Goal: Task Accomplishment & Management: Use online tool/utility

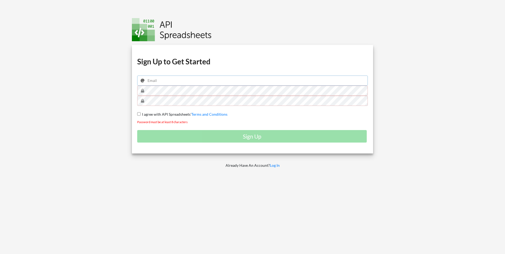
click at [212, 82] on input "email" at bounding box center [252, 80] width 231 height 10
type input "[EMAIL_ADDRESS][DOMAIN_NAME]"
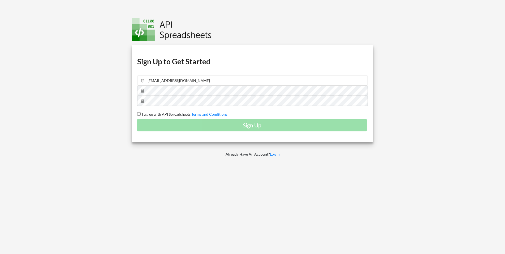
click at [142, 113] on span "I agree with API Spreadsheets'" at bounding box center [166, 114] width 51 height 5
click at [141, 113] on input "I agree with API Spreadsheets' Terms and Conditions" at bounding box center [138, 113] width 3 height 3
checkbox input "true"
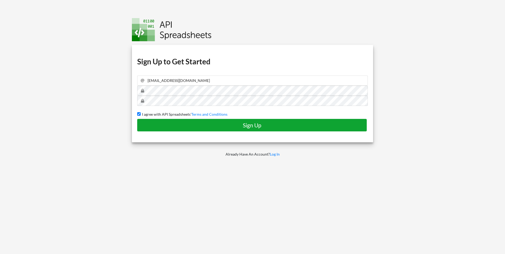
click at [195, 125] on h4 "Sign Up" at bounding box center [252, 125] width 219 height 7
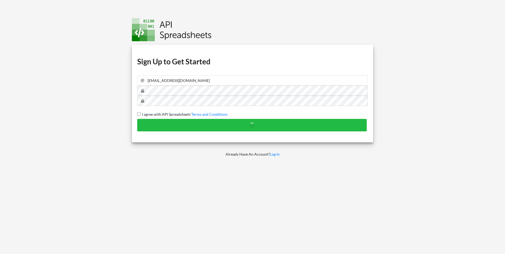
checkbox input "false"
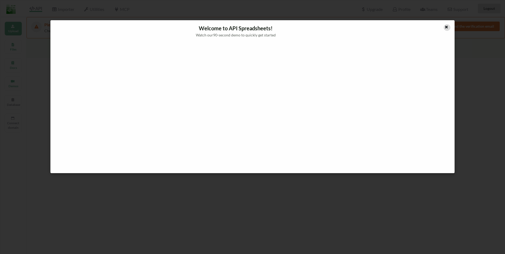
click at [446, 26] on icon at bounding box center [446, 26] width 5 height 4
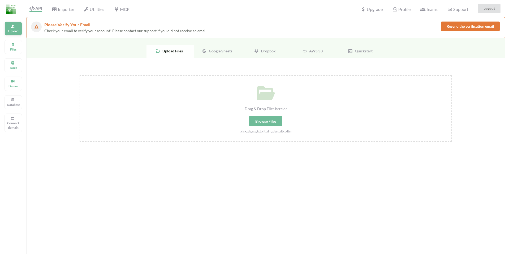
click at [14, 29] on p "Upload" at bounding box center [13, 31] width 13 height 5
click at [18, 11] on div at bounding box center [9, 8] width 19 height 16
click at [14, 10] on img at bounding box center [10, 9] width 9 height 9
click at [33, 8] on icon at bounding box center [31, 8] width 5 height 4
click at [168, 82] on div "Drag & Drop Files here or Browse Files .xlsx,.xls,.csv,.txt,.xlt,.xlm,.xlsm,.xl…" at bounding box center [265, 105] width 371 height 58
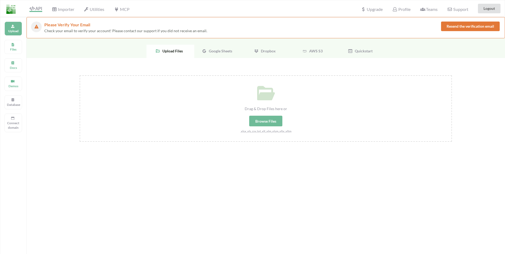
click at [80, 75] on input "Drag & Drop Files here or Browse Files .xlsx,.xls,.csv,.txt,.xlt,.xlm,.xlsm,.xl…" at bounding box center [80, 75] width 0 height 0
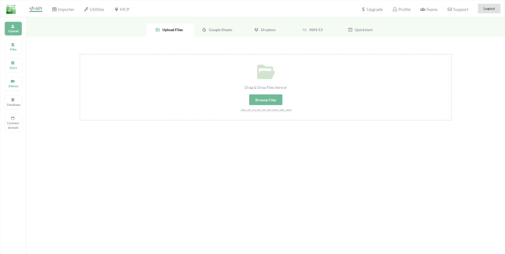
click at [8, 27] on div "Upload" at bounding box center [14, 29] width 18 height 14
click at [17, 27] on div "Upload" at bounding box center [14, 29] width 18 height 14
click at [171, 30] on span "Upload Files" at bounding box center [171, 29] width 23 height 5
click at [148, 48] on div "Drag & Drop Files here or Browse Files .xlsx,.xls,.csv,.txt,.xlt,.xlm,.xlsm,.xl…" at bounding box center [266, 142] width 479 height 211
click at [179, 29] on span "Upload Files" at bounding box center [171, 29] width 23 height 5
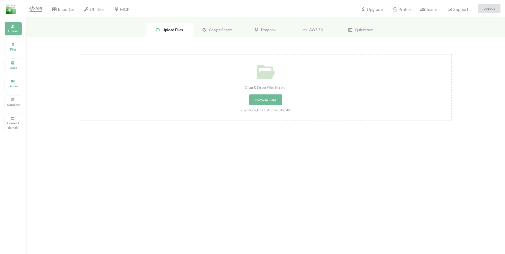
click at [276, 100] on div "Browse Files" at bounding box center [265, 99] width 33 height 11
click at [80, 54] on input "Drag & Drop Files here or Browse Files .xlsx,.xls,.csv,.txt,.xlt,.xlm,.xlsm,.xl…" at bounding box center [80, 54] width 0 height 0
type input "C:\fakepath\Book1.xlsx"
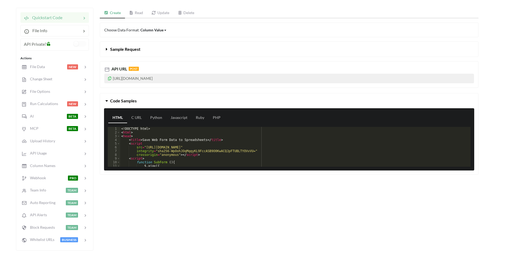
scroll to position [54, 0]
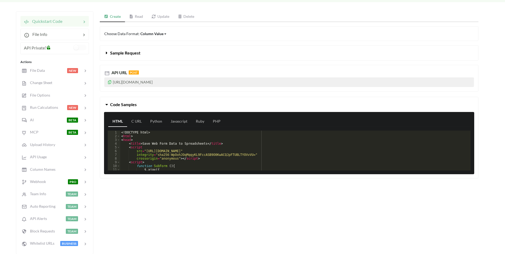
drag, startPoint x: 113, startPoint y: 83, endPoint x: 210, endPoint y: 82, distance: 97.2
click at [210, 82] on p "https://api.apispreadsheets.com/data/FIYdrGHcXnamcUS6/" at bounding box center [289, 82] width 370 height 10
copy p "https://api.apispreadsheets.com/data/FIYdrGHcXnamcUS6/"
click at [241, 80] on p "https://api.apispreadsheets.com/data/FIYdrGHcXnamcUS6/" at bounding box center [289, 82] width 370 height 10
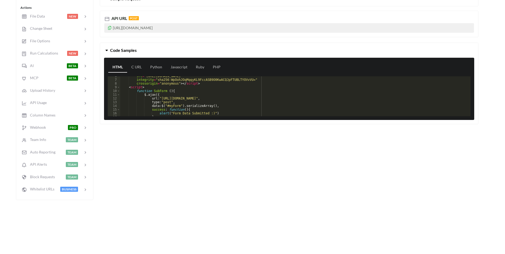
scroll to position [21, 0]
click at [237, 91] on div "src = "https://code.jquery.com/jquery-3.4.1.js" integrity = "sha256-WpOohJOqMqq…" at bounding box center [293, 97] width 346 height 47
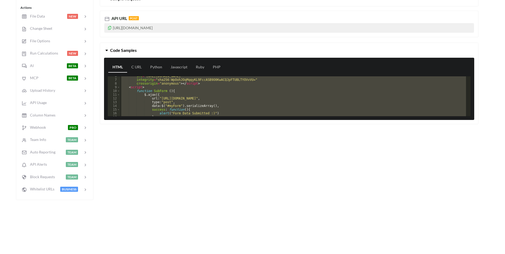
scroll to position [0, 0]
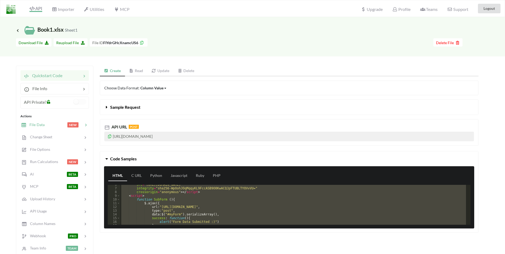
click at [43, 125] on span "File Data" at bounding box center [35, 124] width 18 height 5
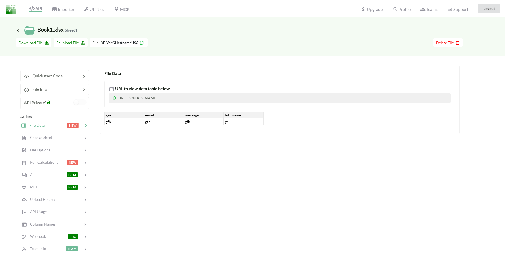
click at [48, 125] on div at bounding box center [56, 125] width 23 height 6
click at [175, 85] on div "URL to view data table below https://www.apispreadsheets.com/table/FIYdrGHcXnam…" at bounding box center [279, 94] width 351 height 27
click at [46, 138] on span "Change Sheet" at bounding box center [39, 137] width 26 height 5
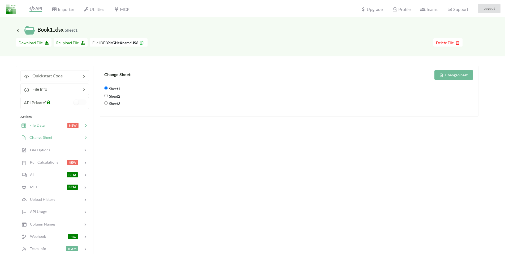
click at [50, 124] on div at bounding box center [56, 125] width 23 height 6
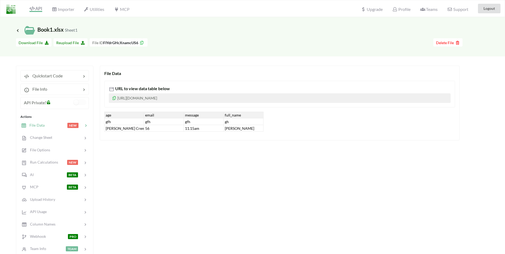
click at [183, 62] on div "Icon Link Book1.xlsx Sheet1 Go To Files page Download hidden Download File Reup…" at bounding box center [252, 165] width 505 height 297
click at [44, 135] on span "Change Sheet" at bounding box center [39, 137] width 26 height 5
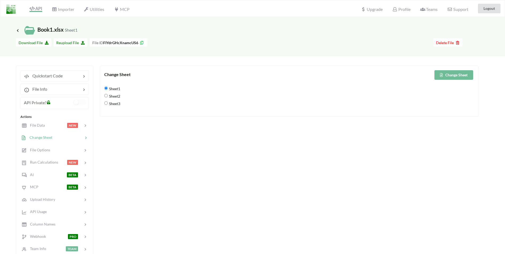
click at [453, 77] on button "Change Sheet" at bounding box center [454, 75] width 39 height 10
click at [40, 122] on div "File Data" at bounding box center [33, 125] width 24 height 6
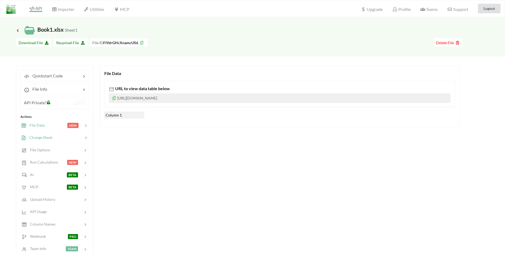
click at [59, 136] on div at bounding box center [67, 137] width 31 height 6
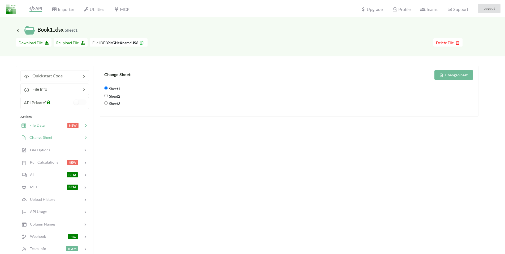
click at [44, 124] on span "File Data" at bounding box center [35, 125] width 18 height 5
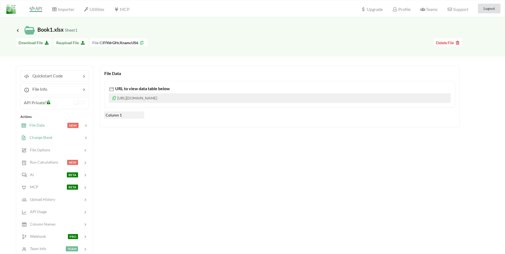
click at [47, 136] on span "Change Sheet" at bounding box center [39, 137] width 26 height 5
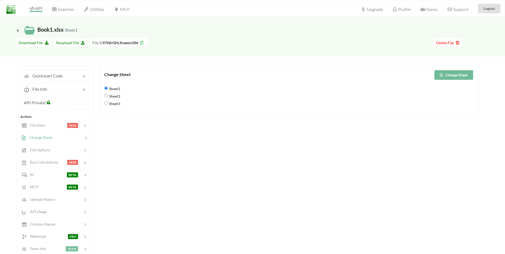
click at [109, 98] on span "Sheet3" at bounding box center [114, 103] width 12 height 11
click at [108, 101] on input "Sheet3" at bounding box center [105, 102] width 3 height 3
radio input "true"
click at [462, 75] on button "Change Sheet" at bounding box center [454, 75] width 39 height 10
click at [39, 124] on span "File Data" at bounding box center [35, 125] width 18 height 5
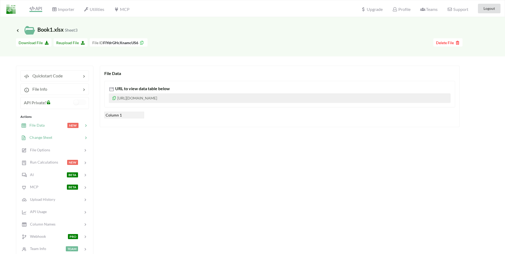
click at [43, 135] on span "Change Sheet" at bounding box center [39, 137] width 26 height 5
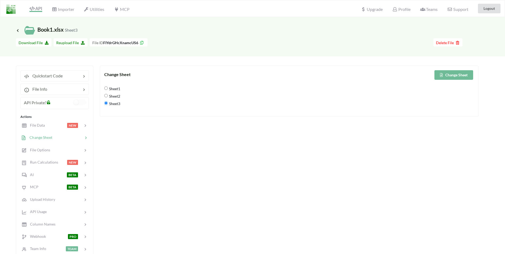
click at [115, 97] on span "Sheet2" at bounding box center [114, 95] width 12 height 11
click at [108, 97] on input "Sheet2" at bounding box center [105, 95] width 3 height 3
radio input "true"
click at [468, 77] on button "Change Sheet" at bounding box center [454, 75] width 39 height 10
click at [47, 124] on div at bounding box center [56, 125] width 23 height 6
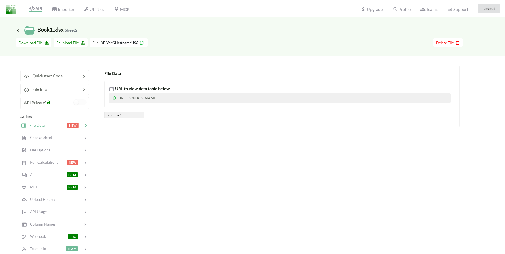
click at [48, 124] on div at bounding box center [56, 125] width 23 height 6
click at [66, 43] on span "Reupload File" at bounding box center [70, 42] width 29 height 5
type input "C:\fakepath\Book1.xlsx"
click at [55, 125] on div at bounding box center [56, 125] width 23 height 6
click at [79, 138] on div at bounding box center [67, 137] width 31 height 6
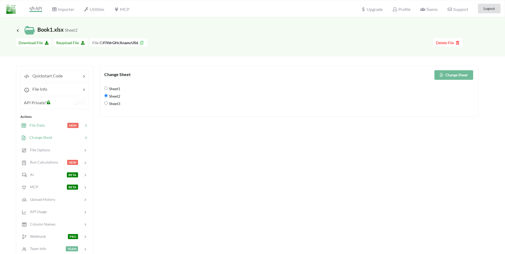
click at [54, 123] on div at bounding box center [56, 125] width 23 height 6
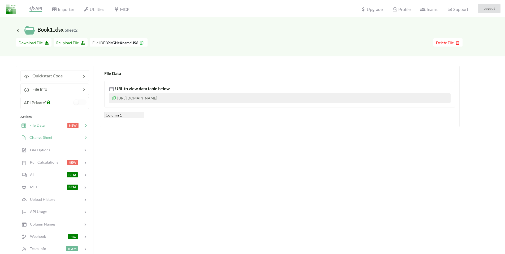
click at [58, 133] on div "Change Sheet" at bounding box center [55, 137] width 70 height 12
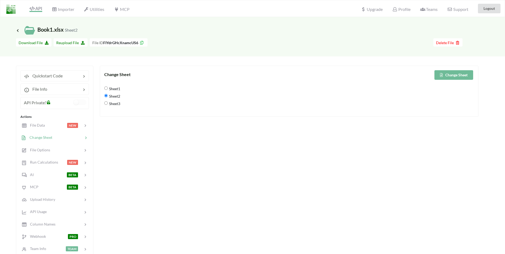
click at [113, 86] on span "Sheet1" at bounding box center [114, 88] width 12 height 11
click at [108, 86] on input "Sheet1" at bounding box center [105, 87] width 3 height 3
radio input "true"
click at [439, 73] on button "Change Sheet" at bounding box center [454, 75] width 39 height 10
click at [32, 120] on div "File Data NEW" at bounding box center [55, 125] width 70 height 12
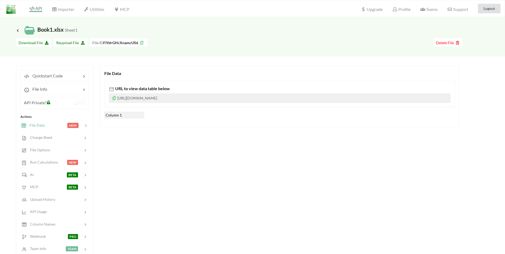
click at [144, 123] on div "File Data URL to view data table below https://www.apispreadsheets.com/table/FI…" at bounding box center [280, 96] width 360 height 61
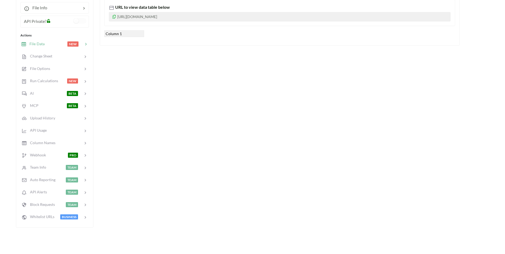
click at [186, 15] on p "https://www.apispreadsheets.com/table/FIYdrGHcXnamcUS6/" at bounding box center [280, 17] width 342 height 10
click at [52, 82] on span "Run Calculations" at bounding box center [42, 80] width 32 height 5
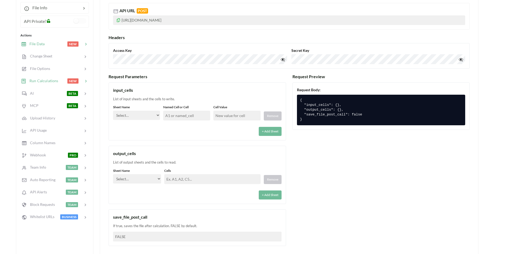
click at [44, 46] on span "File Data" at bounding box center [35, 43] width 18 height 5
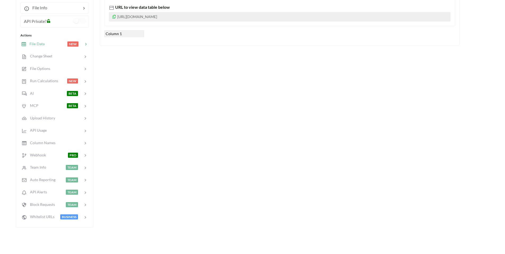
scroll to position [0, 0]
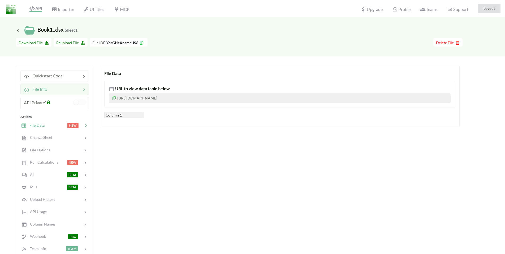
click at [45, 85] on div "File Info" at bounding box center [54, 88] width 69 height 11
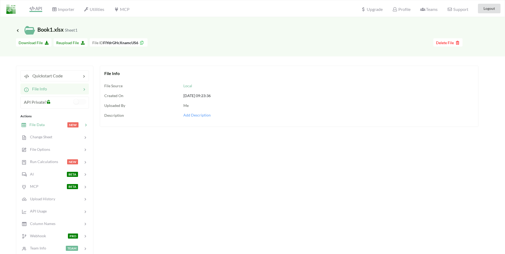
click at [45, 125] on div at bounding box center [56, 125] width 23 height 6
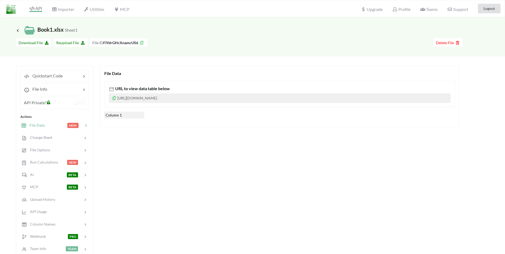
click at [151, 102] on p "https://www.apispreadsheets.com/table/FIYdrGHcXnamcUS6/" at bounding box center [280, 98] width 342 height 10
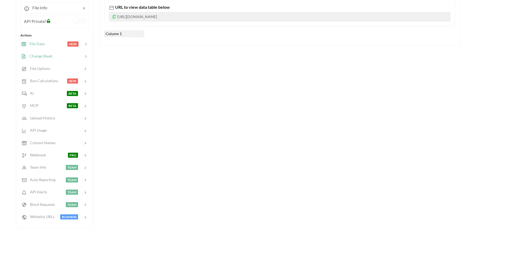
click at [48, 59] on div "Change Sheet" at bounding box center [36, 56] width 31 height 6
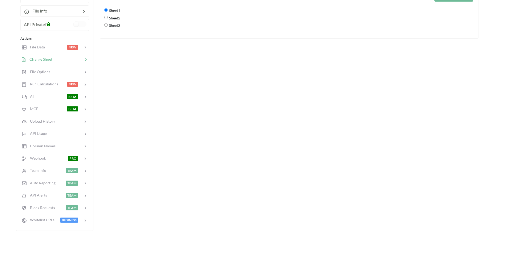
scroll to position [0, 0]
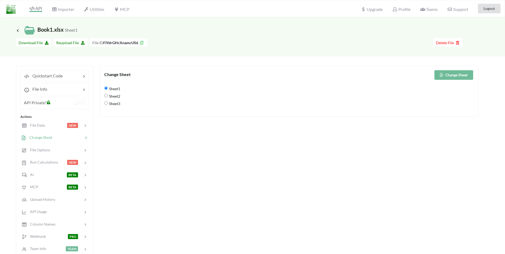
click at [433, 43] on div at bounding box center [291, 43] width 286 height 10
click at [435, 43] on button "Delete File" at bounding box center [448, 42] width 29 height 8
click at [429, 69] on button "Delete File" at bounding box center [429, 71] width 29 height 10
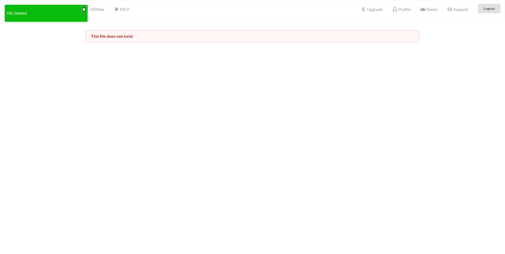
click at [83, 9] on button "✖" at bounding box center [83, 10] width 3 height 6
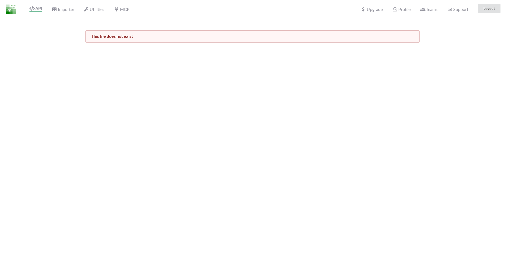
click at [30, 9] on icon at bounding box center [31, 8] width 5 height 4
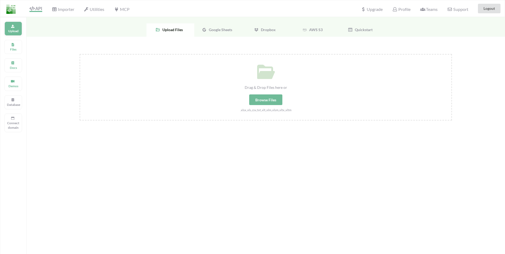
click at [16, 27] on div "Upload" at bounding box center [14, 29] width 18 height 14
click at [268, 97] on div "Browse Files" at bounding box center [265, 99] width 33 height 11
click at [80, 54] on input "Drag & Drop Files here or Browse Files .xlsx,.xls,.csv,.txt,.xlt,.xlm,.xlsm,.xl…" at bounding box center [80, 54] width 0 height 0
type input "C:\fakepath\Book1.xlsx"
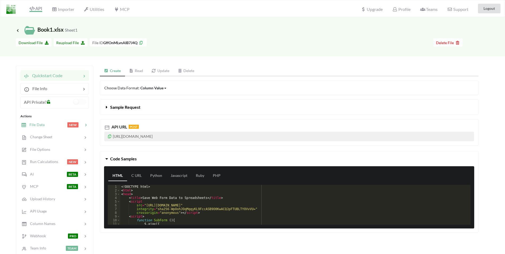
click at [42, 123] on span "File Data" at bounding box center [35, 124] width 18 height 5
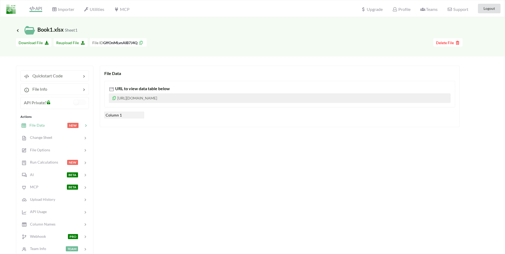
drag, startPoint x: 224, startPoint y: 97, endPoint x: 118, endPoint y: 99, distance: 106.2
click at [118, 99] on p "https://www.apispreadsheets.com/table/GffOnMLvnAIB7J4Q/" at bounding box center [280, 98] width 342 height 10
copy p "https://www.apispreadsheets.com/table/GffOnMLvnAIB7J4Q/"
click at [217, 65] on div "Quickstart Code File Info API Private? Actions File Data NEW Change Sheet File …" at bounding box center [247, 188] width 463 height 251
click at [209, 124] on div "File Data URL to view data table below https://www.apispreadsheets.com/table/Gf…" at bounding box center [280, 96] width 360 height 61
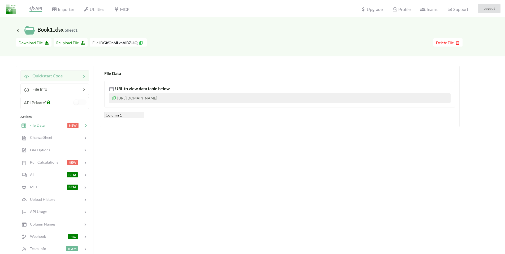
click at [52, 78] on span "Quickstart Code" at bounding box center [45, 75] width 33 height 5
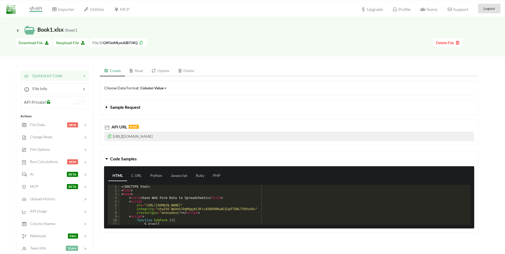
click at [174, 193] on div "<! DOCTYPE html > < html > < head > < title > Save Web Form Data to Spreadsheet…" at bounding box center [293, 208] width 346 height 47
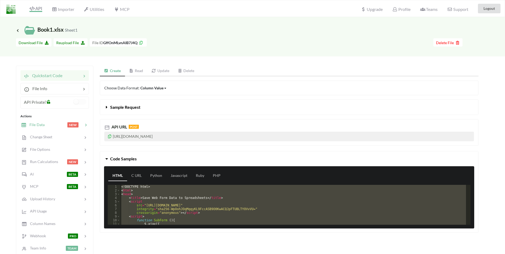
click at [46, 123] on div at bounding box center [56, 125] width 23 height 6
